Goal: Task Accomplishment & Management: Manage account settings

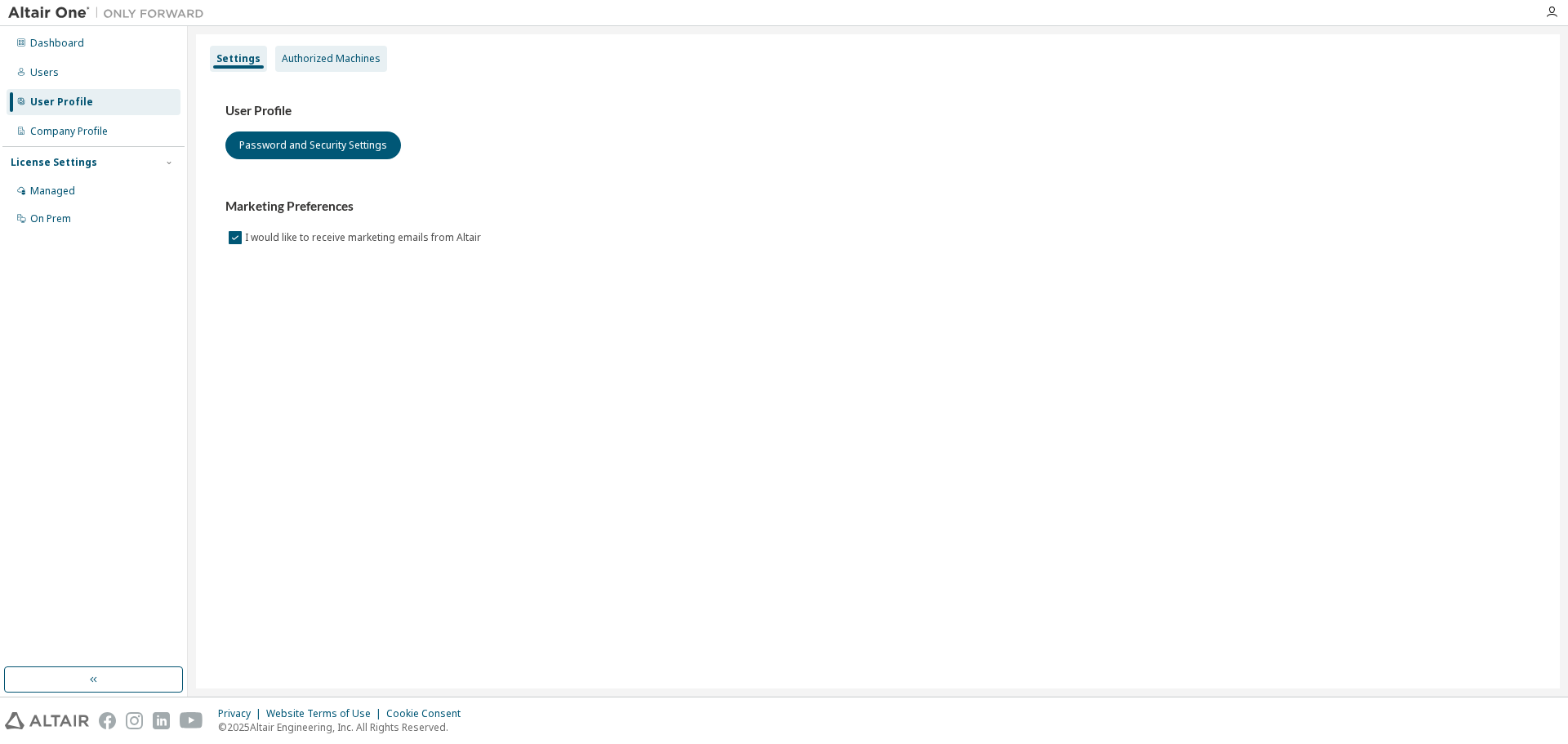
click at [347, 53] on div "Authorized Machines" at bounding box center [331, 58] width 99 height 13
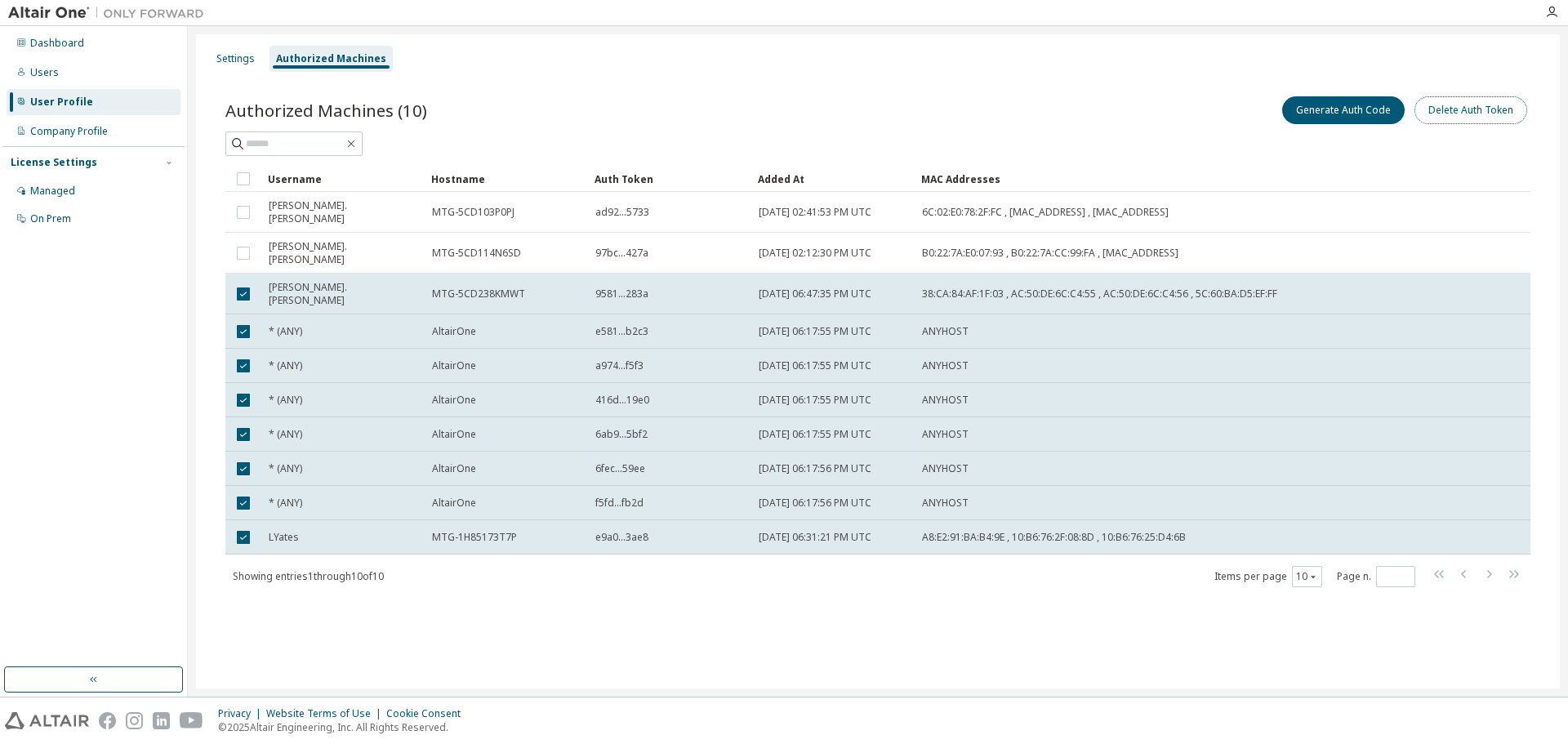
click at [1458, 113] on button "Delete Auth Token" at bounding box center [1471, 110] width 113 height 28
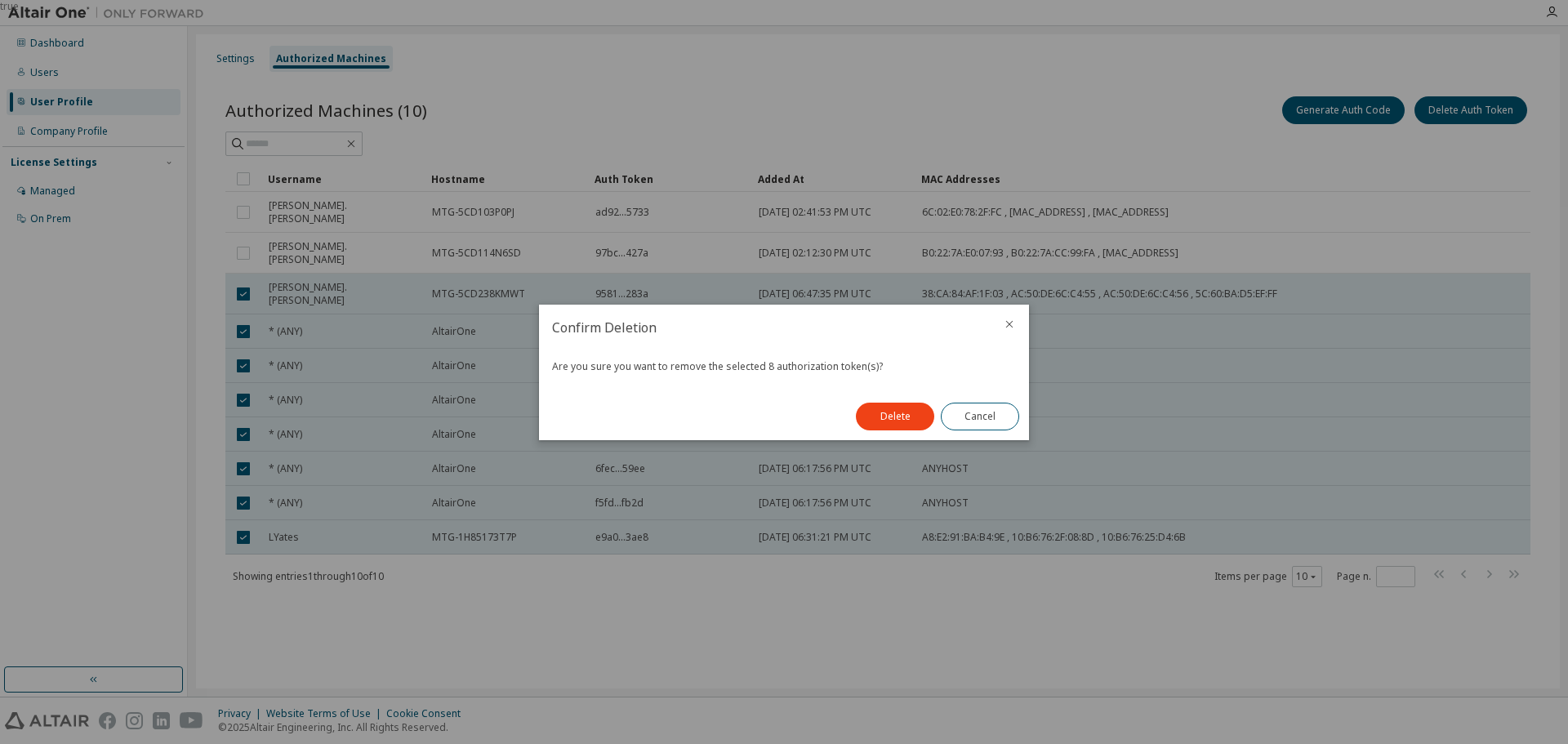
click at [883, 423] on button "Delete" at bounding box center [895, 417] width 78 height 28
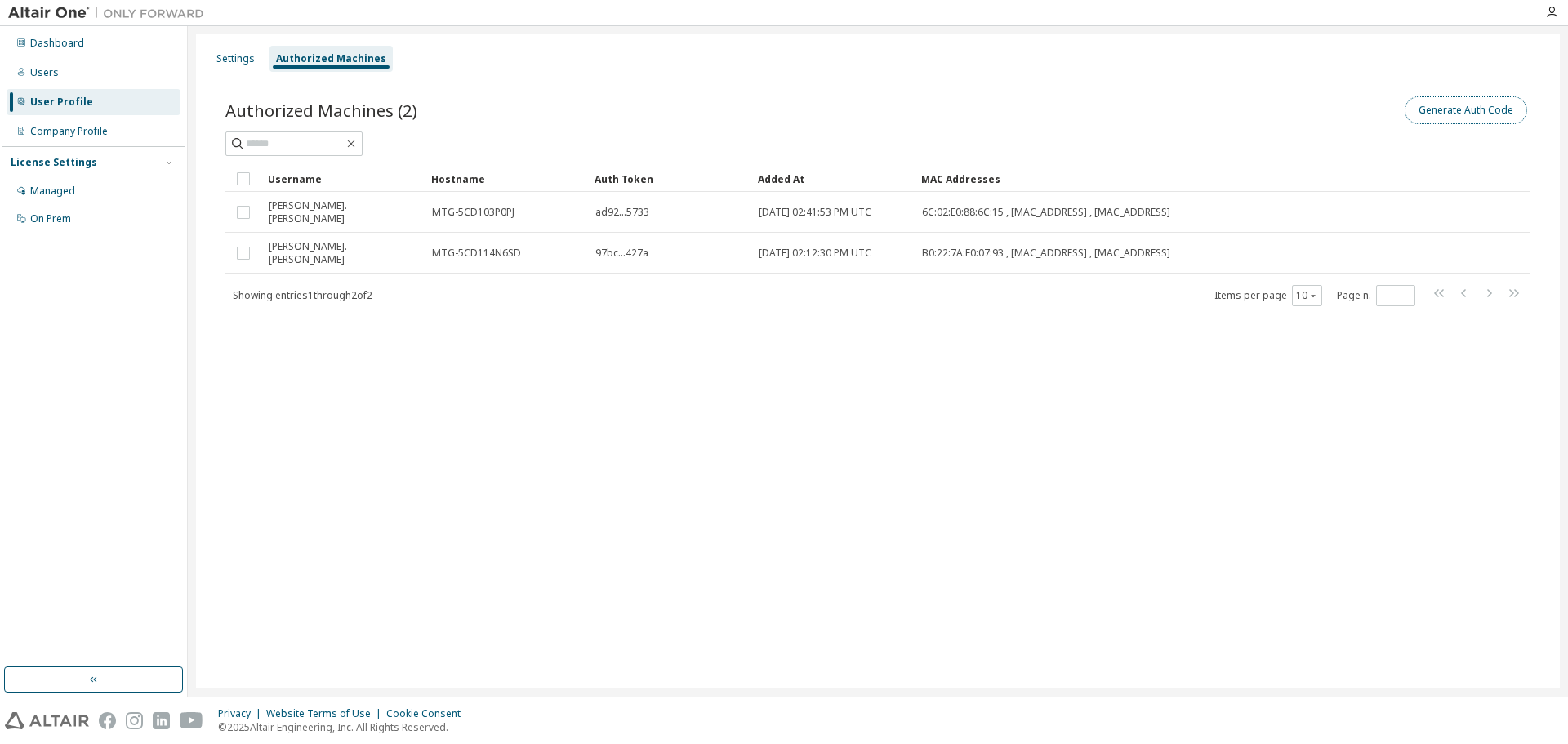
click at [1462, 113] on button "Generate Auth Code" at bounding box center [1466, 110] width 123 height 28
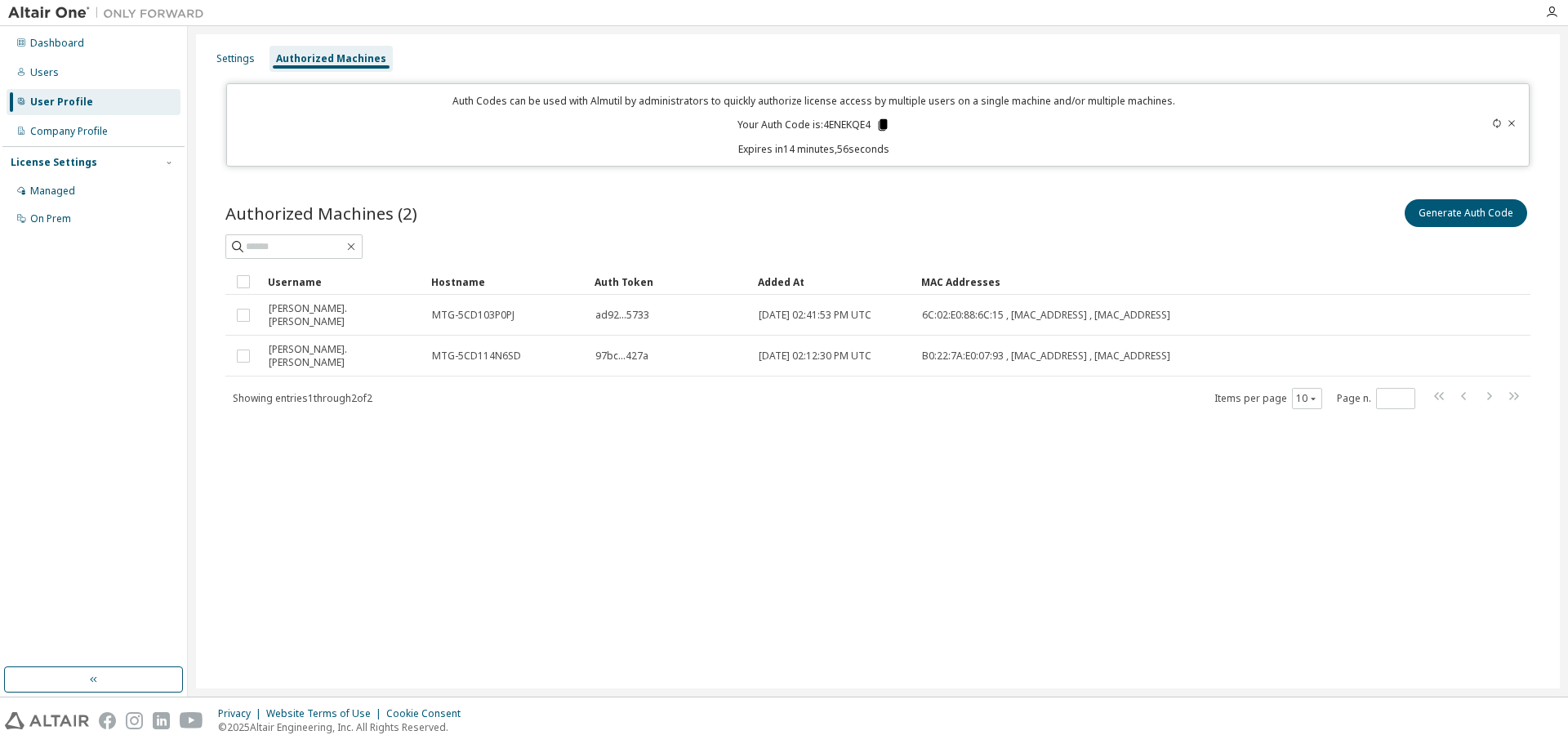
click at [880, 125] on icon at bounding box center [882, 125] width 15 height 15
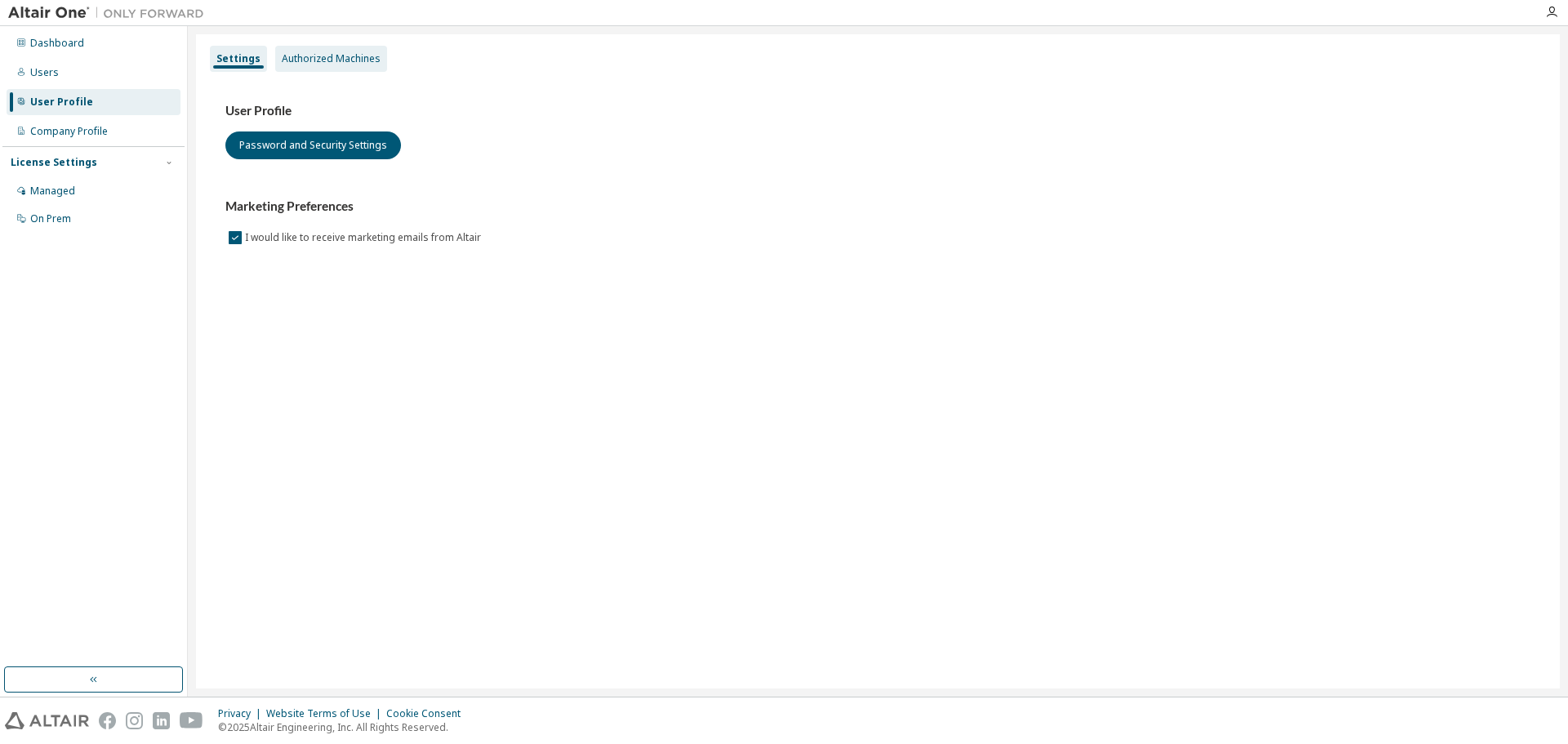
click at [348, 55] on div "Authorized Machines" at bounding box center [331, 58] width 99 height 13
